Goal: Transaction & Acquisition: Purchase product/service

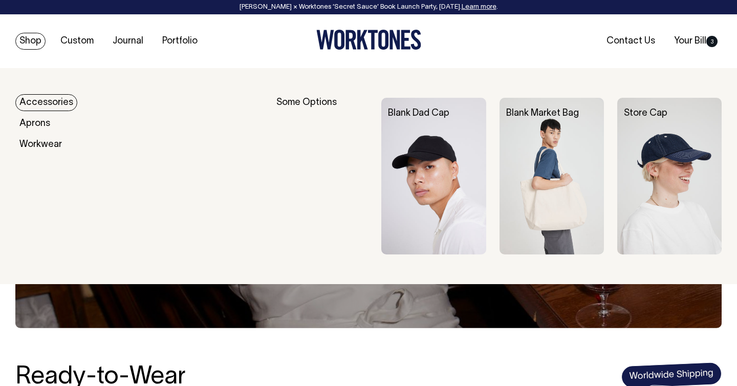
click at [34, 47] on link "Shop" at bounding box center [30, 41] width 30 height 17
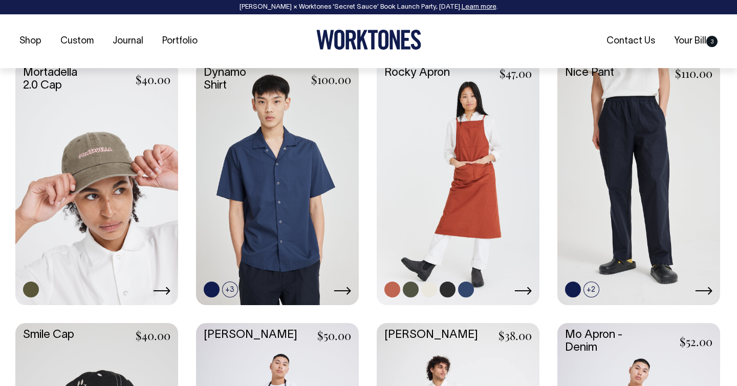
scroll to position [973, 0]
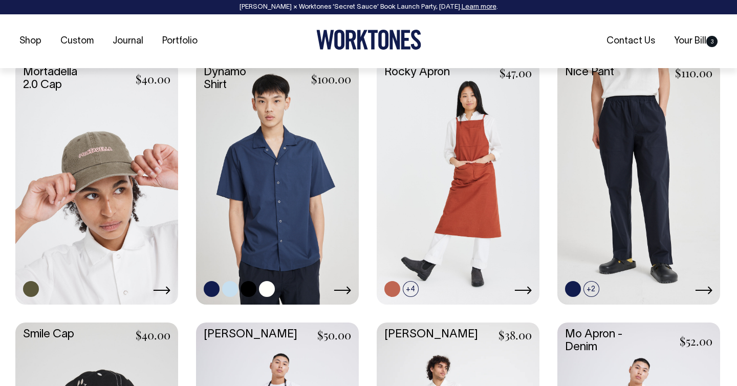
click at [230, 288] on link at bounding box center [230, 289] width 16 height 16
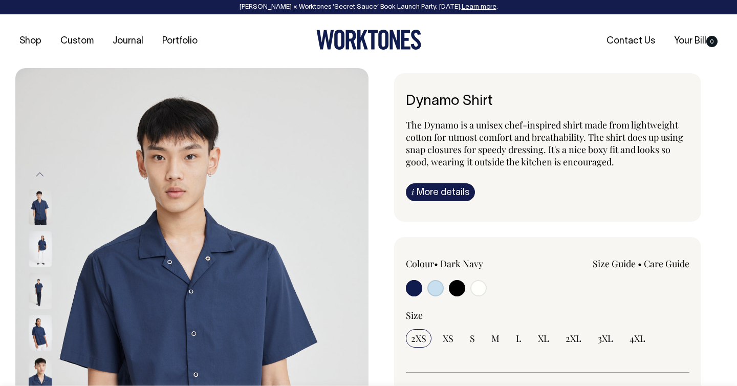
radio input "true"
select select "True Blue"
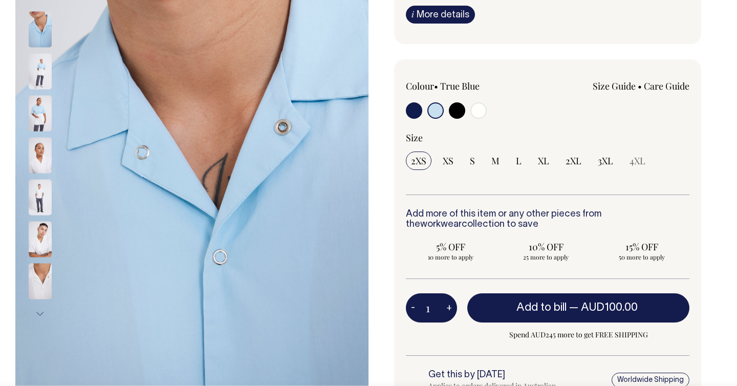
scroll to position [178, 0]
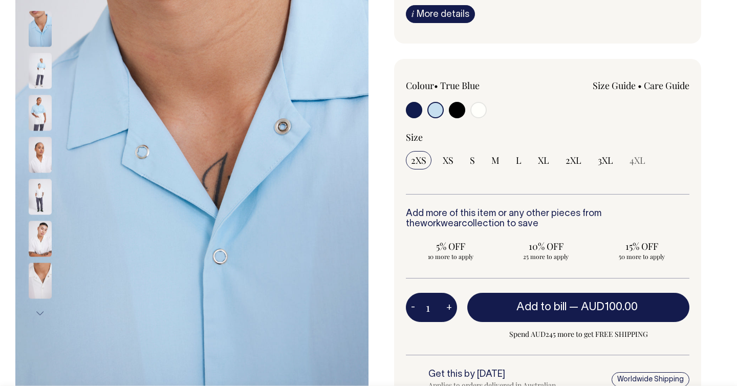
click at [31, 116] on img at bounding box center [40, 113] width 23 height 36
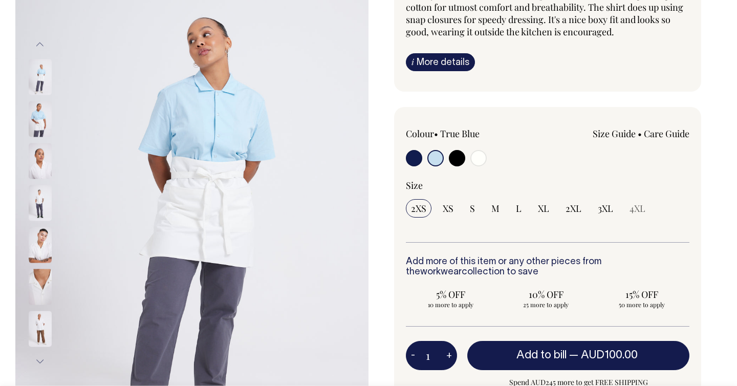
scroll to position [129, 0]
click at [455, 160] on input "radio" at bounding box center [457, 158] width 16 height 16
radio input "true"
select select "Black"
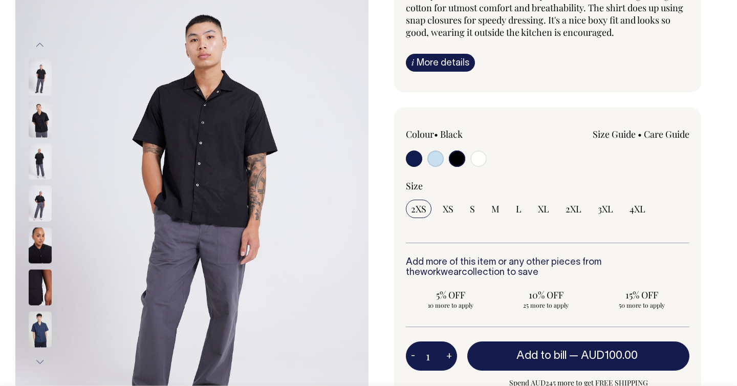
click at [479, 158] on input "radio" at bounding box center [478, 158] width 16 height 16
radio input "true"
select select "Off-White"
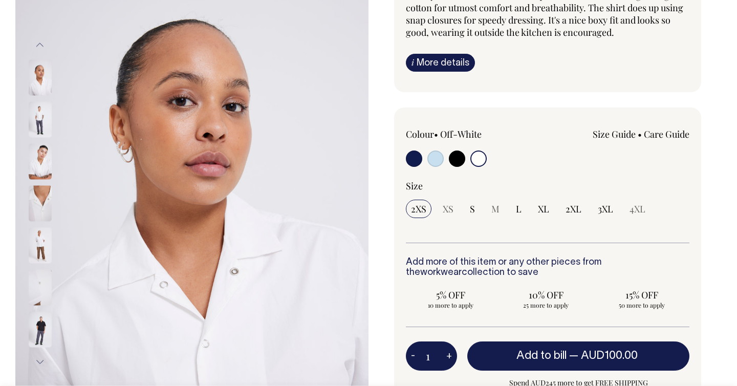
click at [418, 159] on input "radio" at bounding box center [414, 158] width 16 height 16
radio input "true"
select select "Dark Navy"
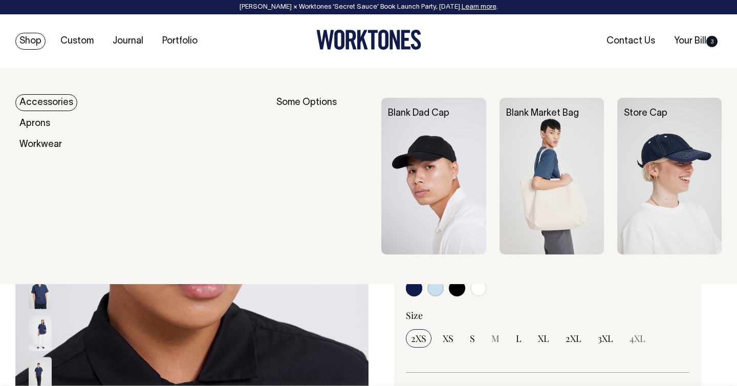
click at [37, 40] on link "Shop" at bounding box center [30, 41] width 30 height 17
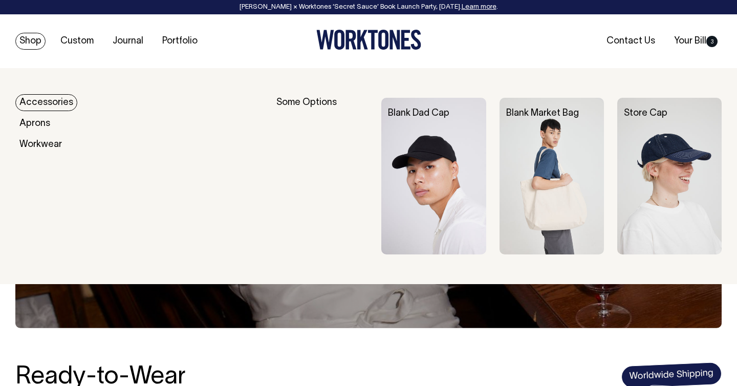
click at [39, 102] on link "Accessories" at bounding box center [46, 102] width 62 height 17
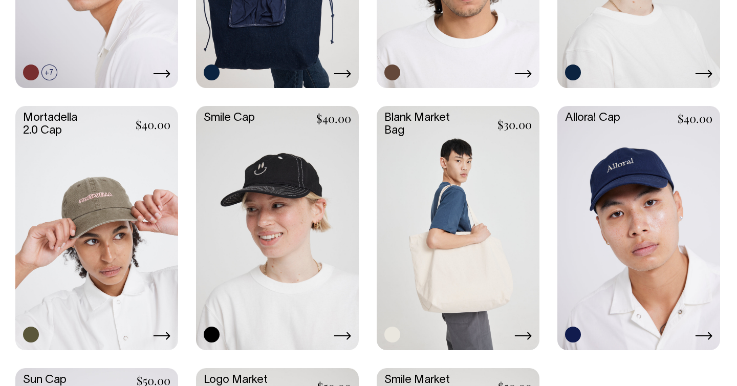
scroll to position [665, 0]
click at [340, 333] on icon at bounding box center [342, 336] width 17 height 8
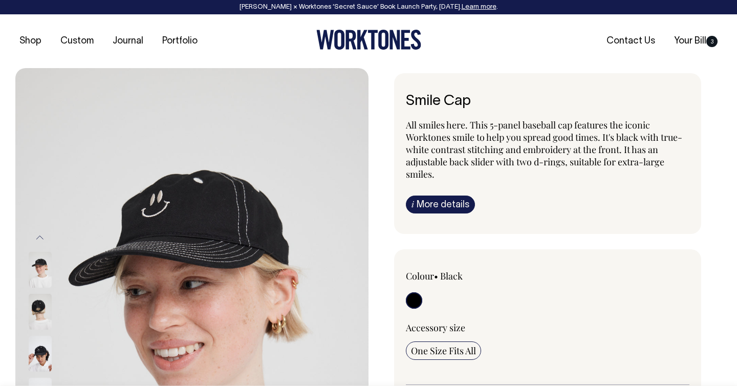
click at [258, 218] on img at bounding box center [191, 332] width 353 height 529
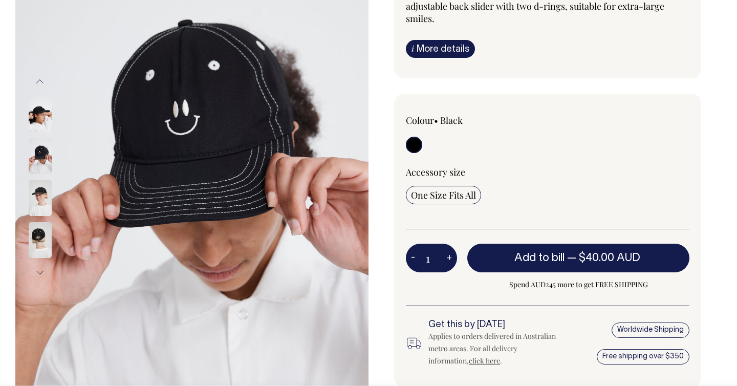
scroll to position [156, 0]
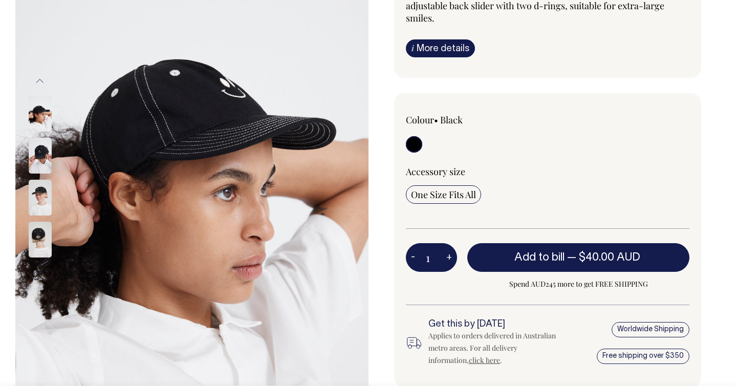
click at [389, 74] on div "Smile Cap All smiles here. This 5-panel baseball cap features the iconic Workto…" at bounding box center [545, 193] width 353 height 553
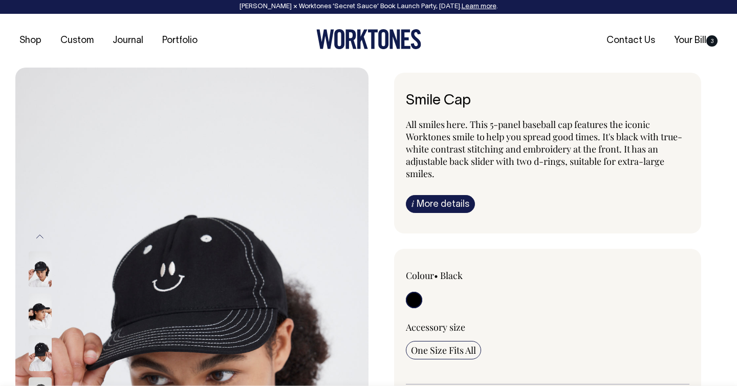
scroll to position [0, 0]
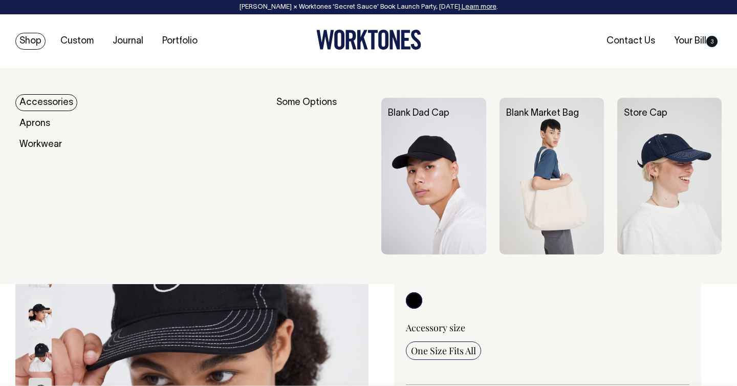
click at [31, 39] on link "Shop" at bounding box center [30, 41] width 30 height 17
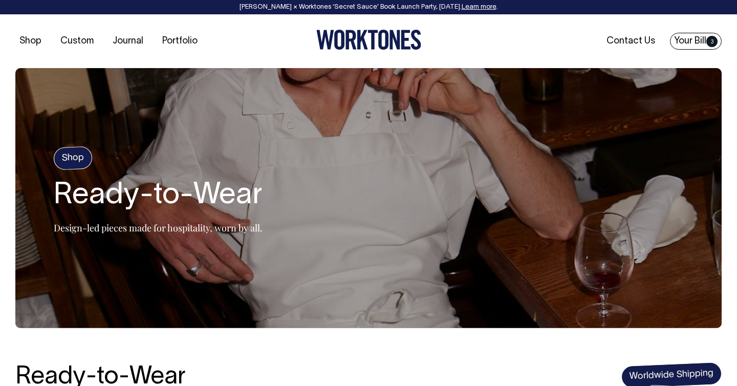
click at [696, 44] on link "Your Bill 3" at bounding box center [696, 41] width 52 height 17
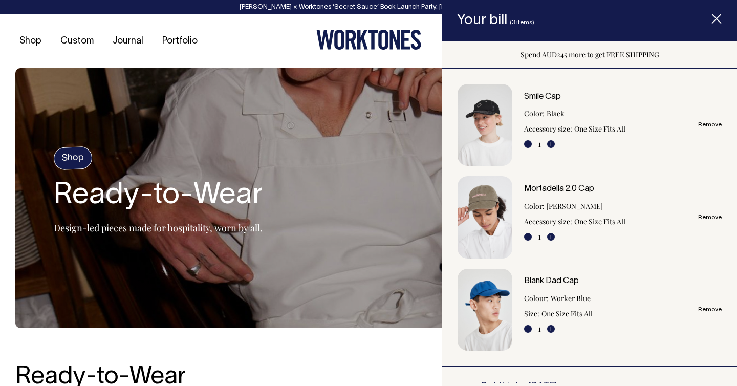
click at [714, 15] on icon "Item added to your cart" at bounding box center [716, 19] width 10 height 10
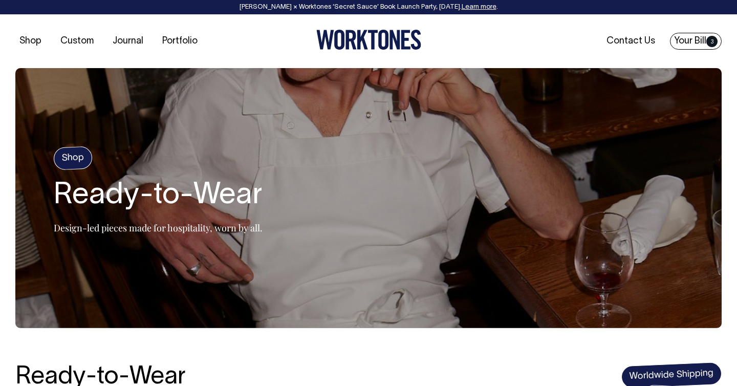
click at [695, 38] on link "Your Bill 3" at bounding box center [696, 41] width 52 height 17
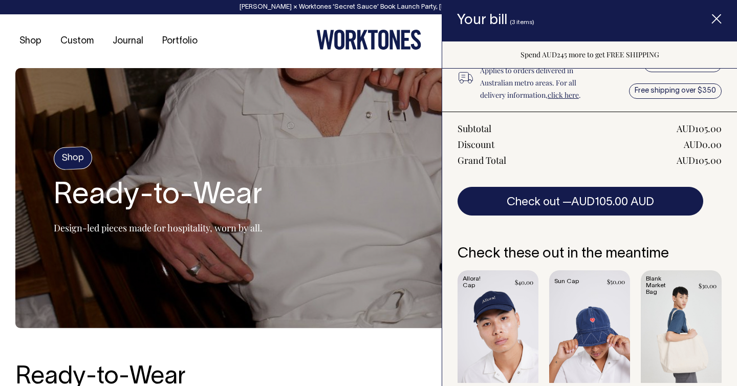
scroll to position [329, 0]
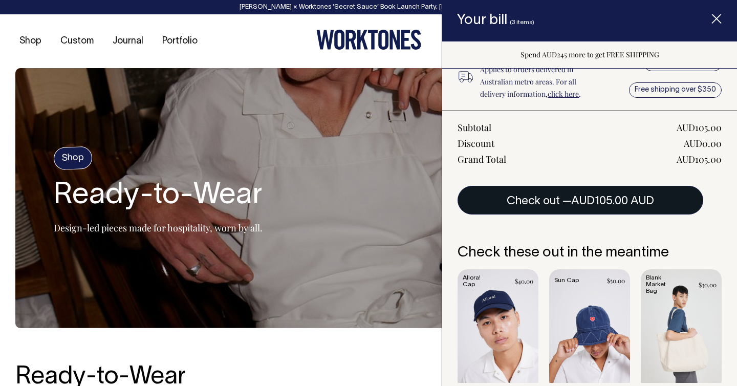
click at [569, 196] on button "Check out — AUD105.00 AUD" at bounding box center [581, 200] width 246 height 29
